Goal: Information Seeking & Learning: Learn about a topic

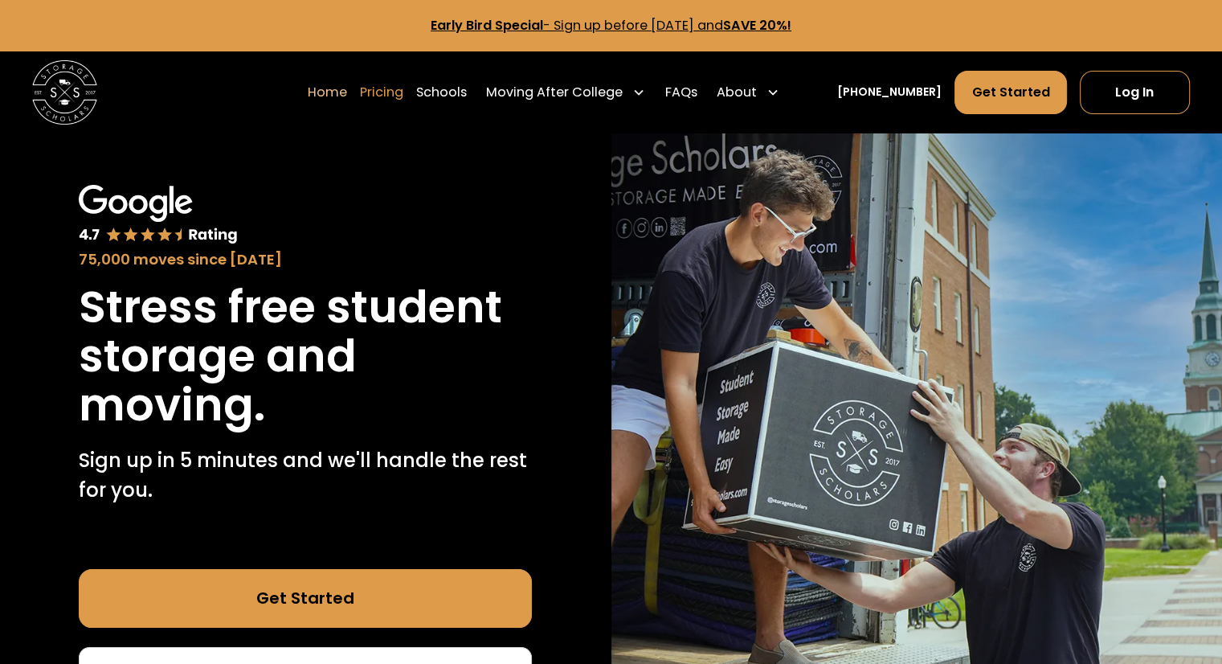
click at [403, 92] on link "Pricing" at bounding box center [381, 92] width 43 height 45
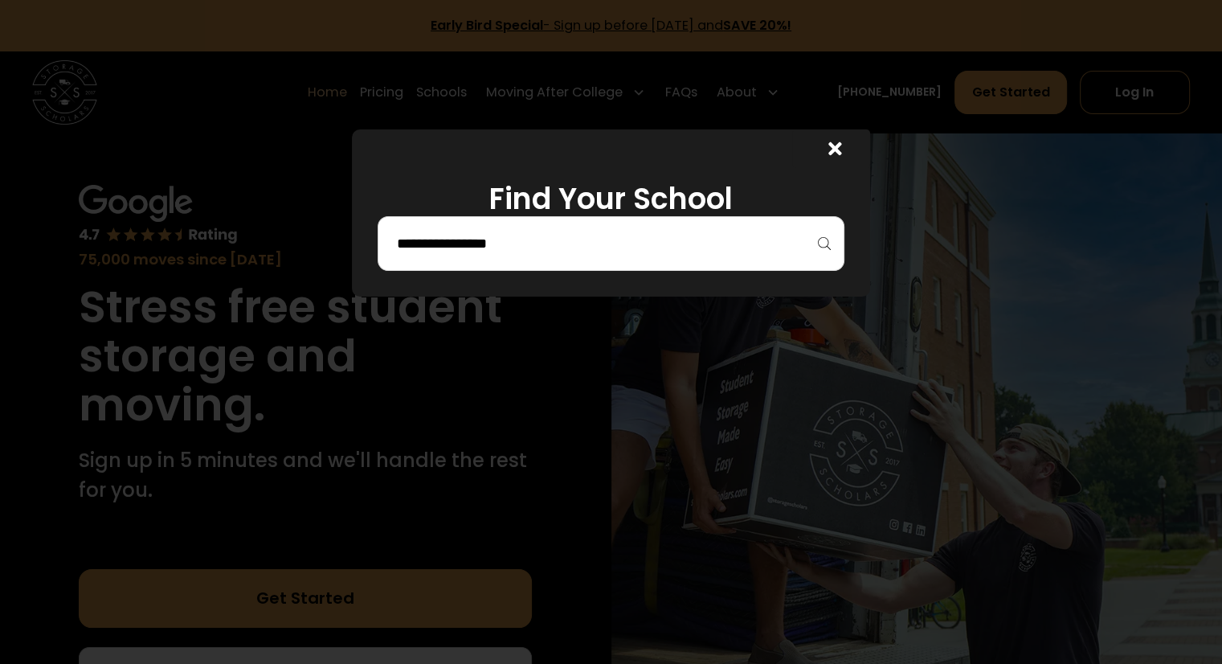
click at [474, 241] on input "search" at bounding box center [611, 243] width 432 height 27
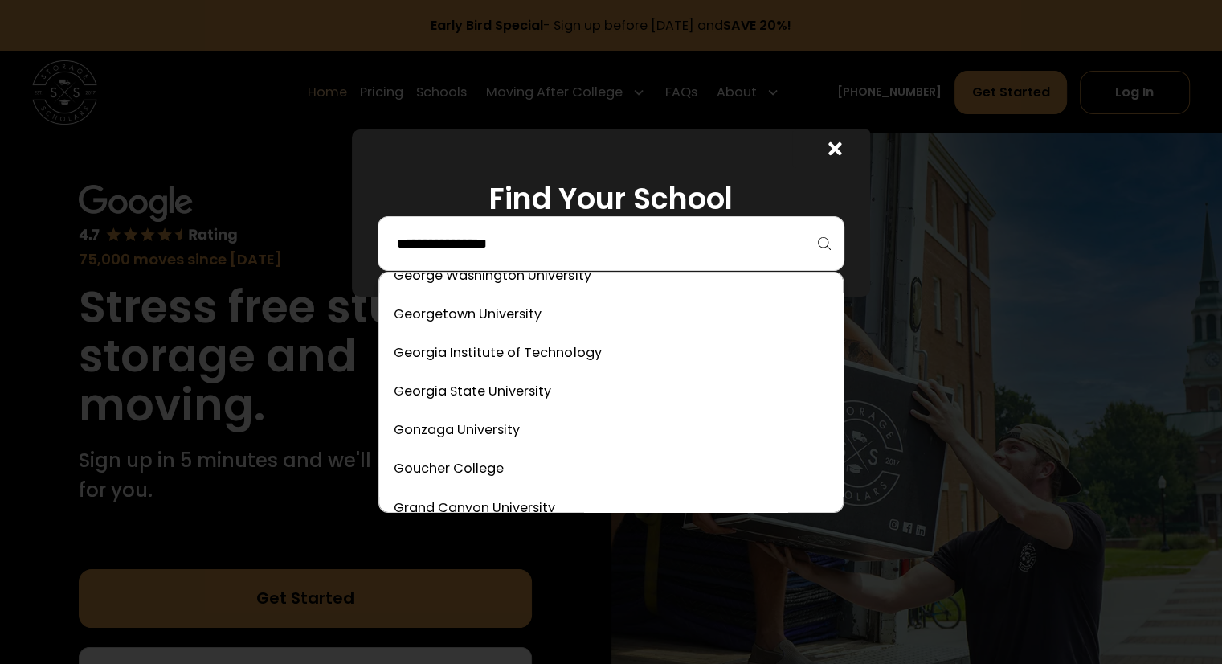
scroll to position [2812, 0]
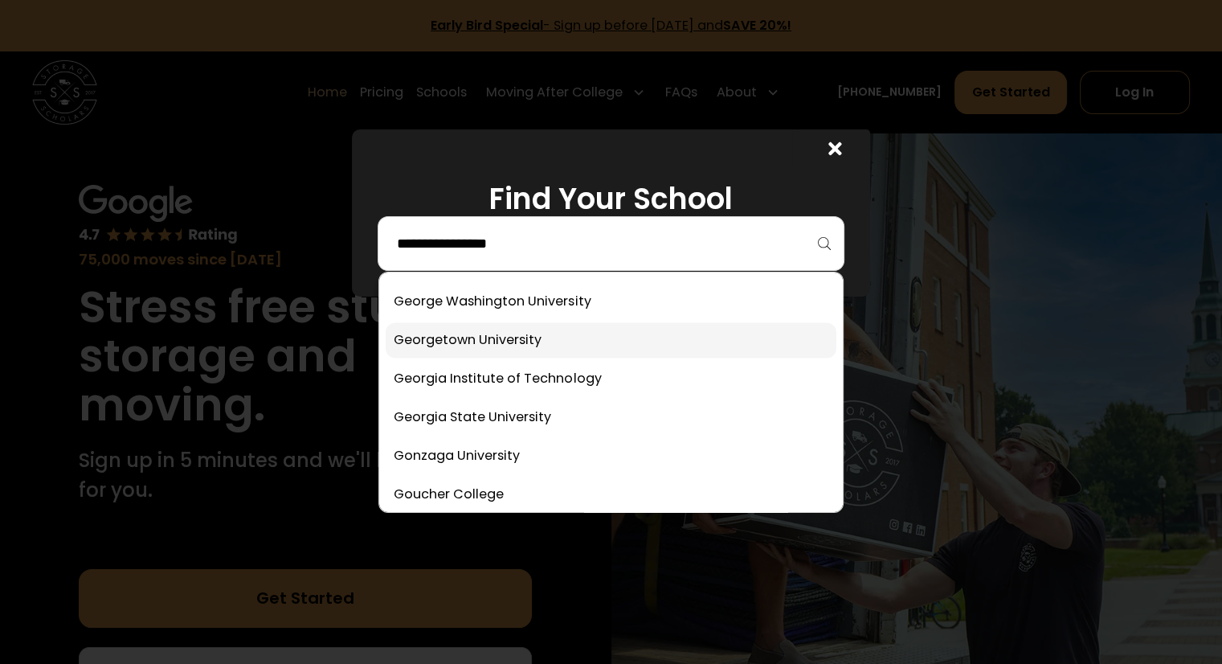
click at [455, 331] on link at bounding box center [611, 339] width 450 height 35
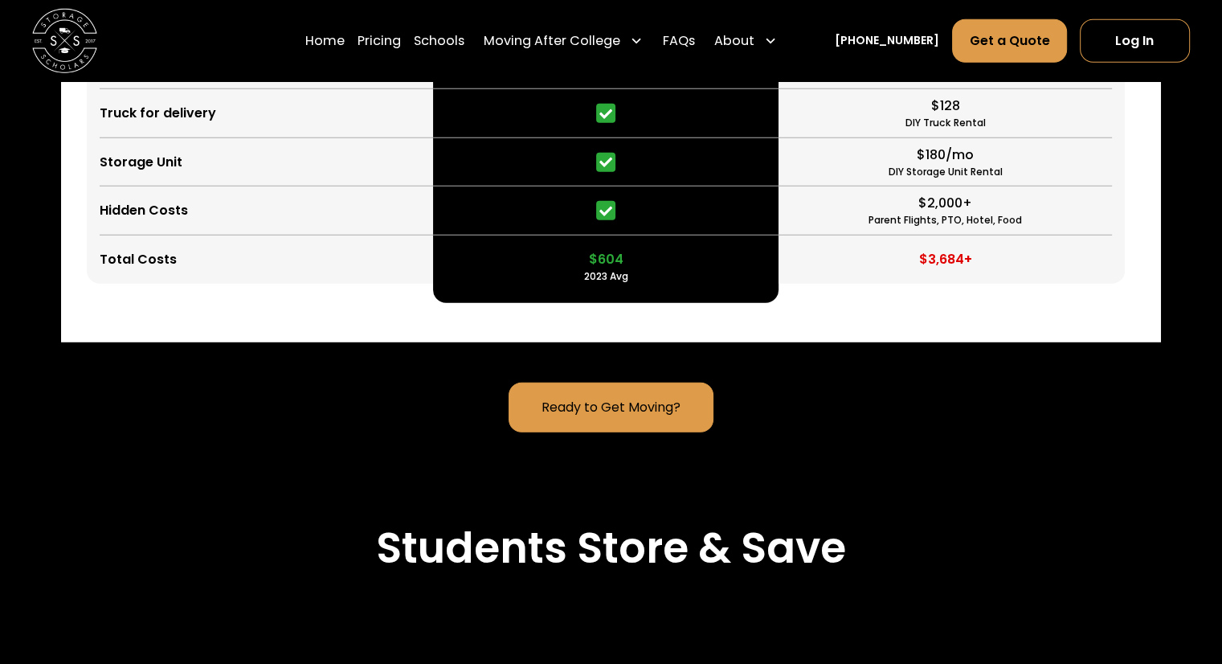
scroll to position [4558, 0]
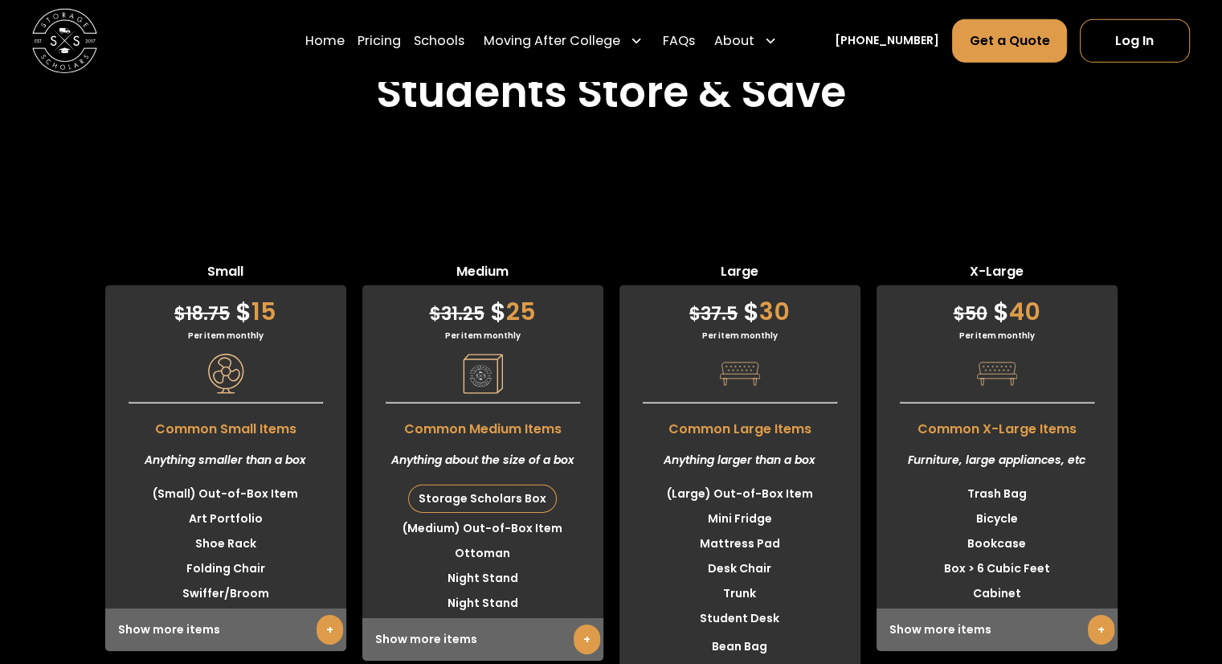
scroll to position [5040, 0]
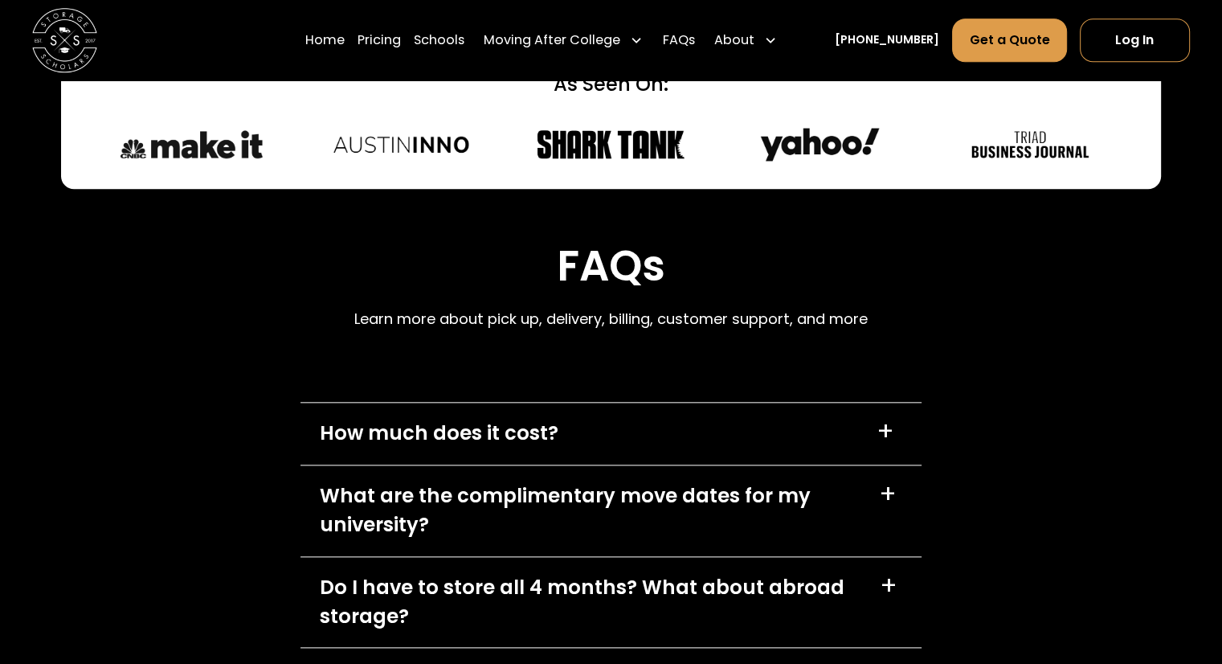
scroll to position [7899, 0]
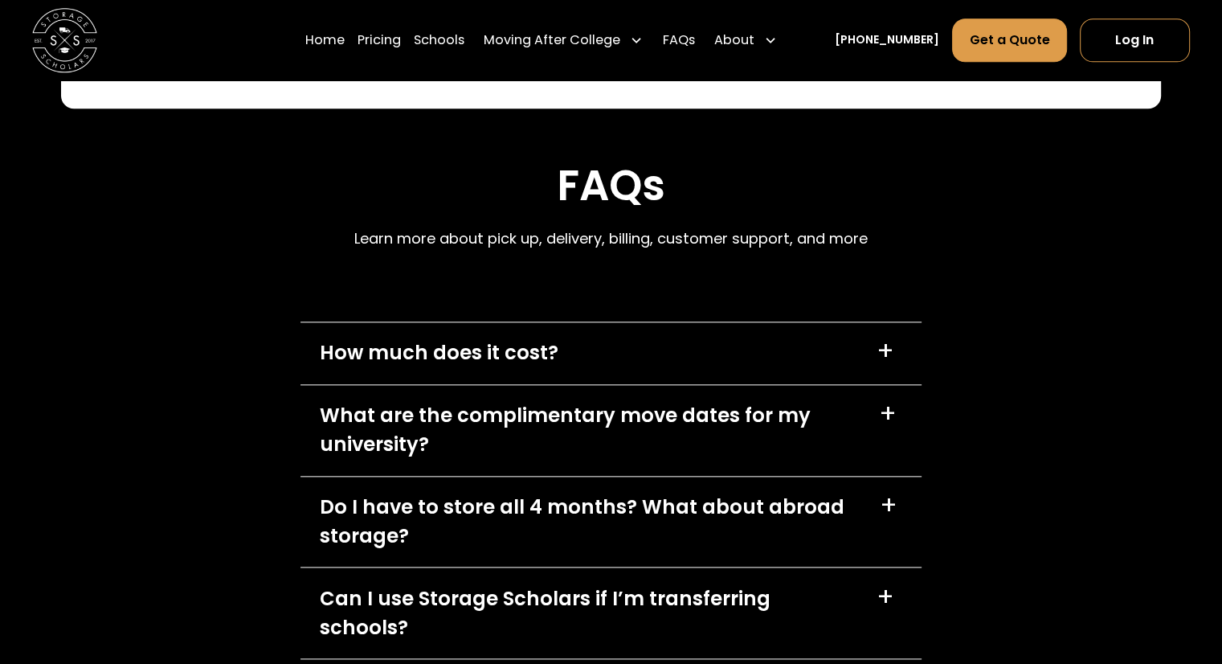
click at [508, 367] on div "How much does it cost?" at bounding box center [439, 352] width 239 height 29
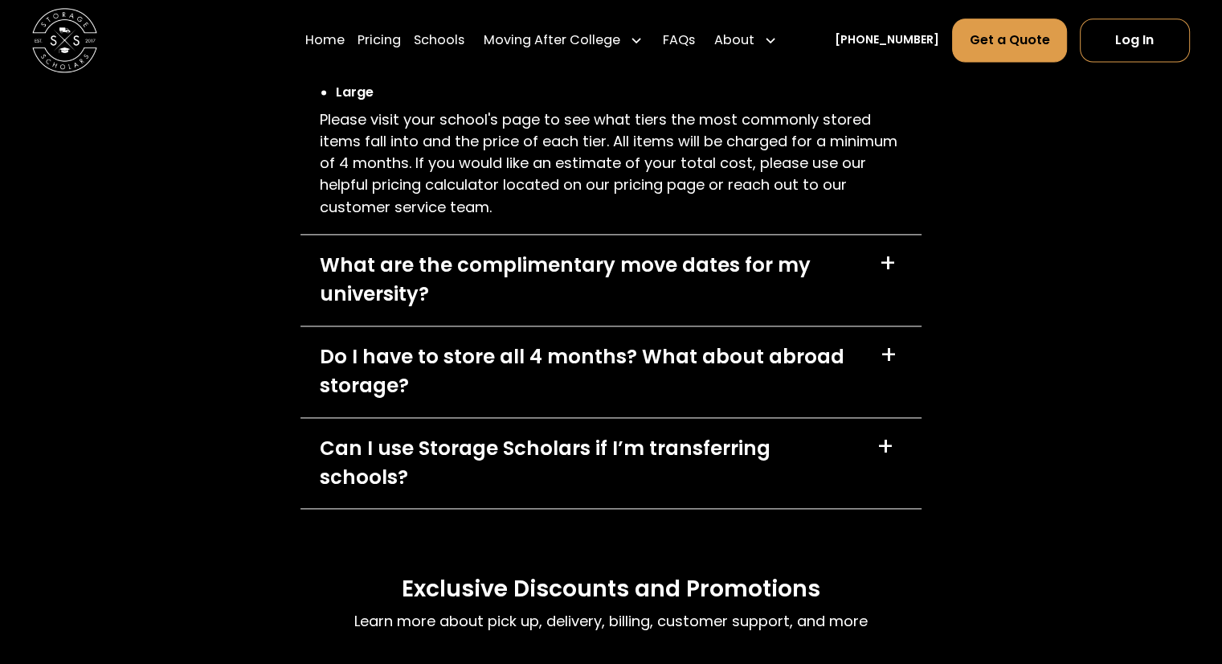
scroll to position [8382, 0]
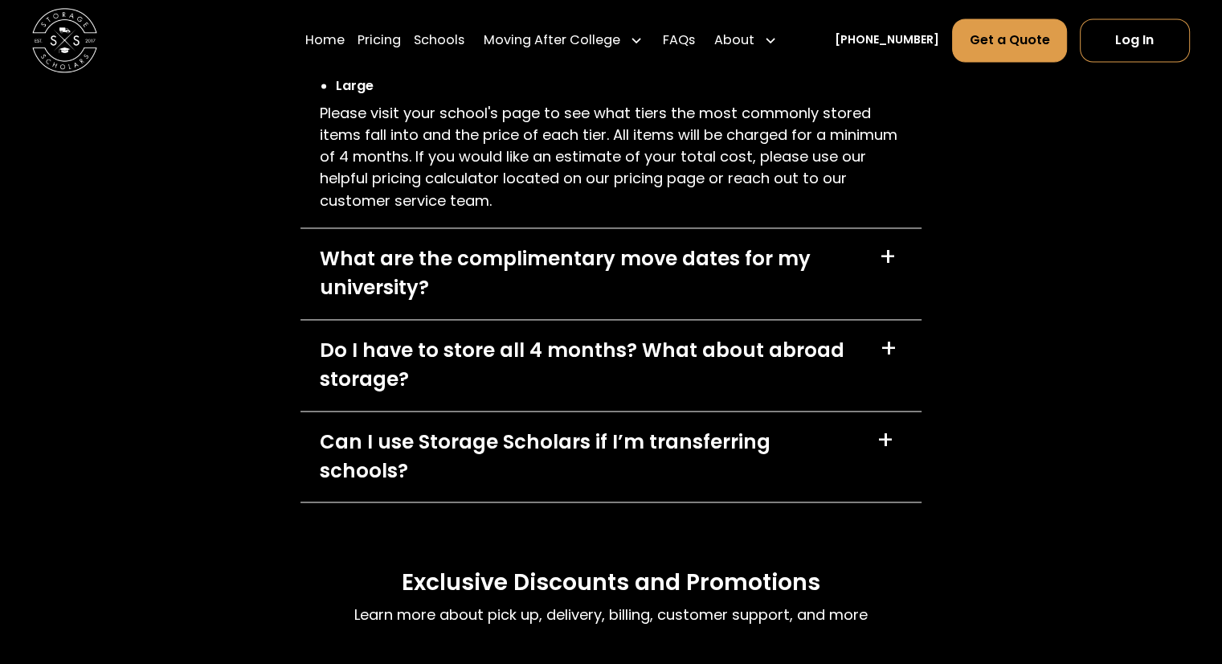
click at [427, 395] on div "Do I have to store all 4 months? What about abroad storage?" at bounding box center [590, 365] width 541 height 59
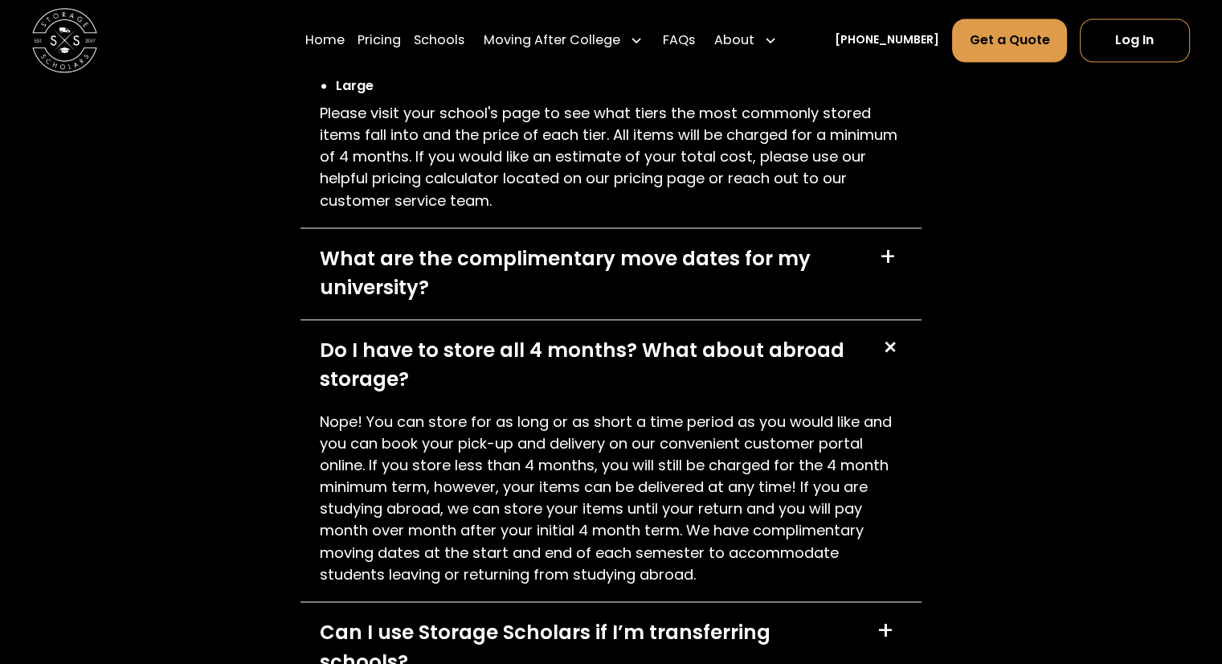
scroll to position [8462, 0]
